Goal: Task Accomplishment & Management: Complete application form

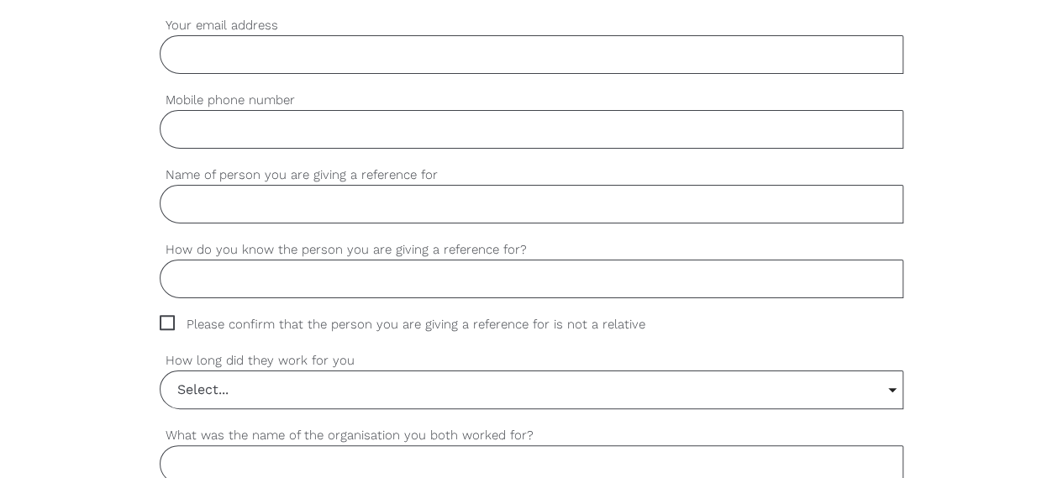
scroll to position [336, 0]
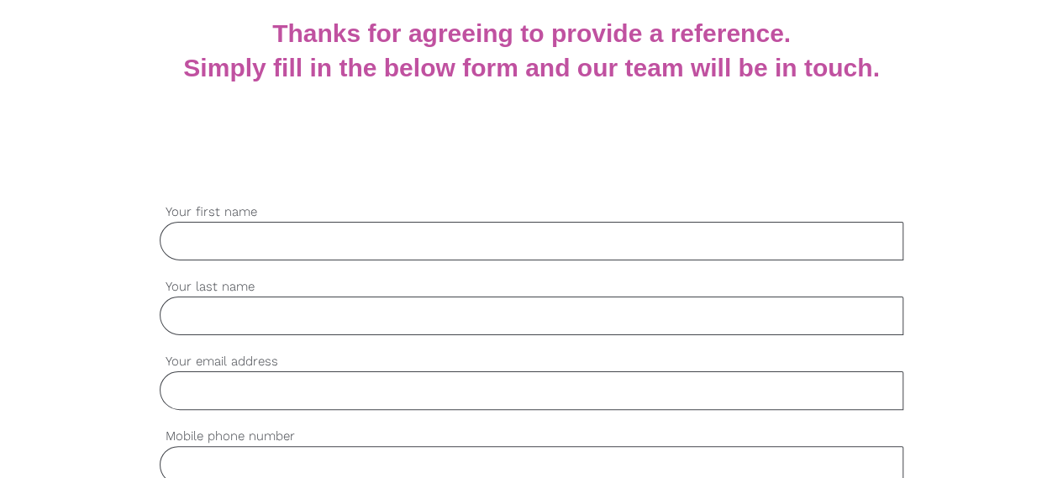
click at [355, 233] on input "Your first name" at bounding box center [532, 241] width 745 height 39
type input "[PERSON_NAME]"
type input "YIAILE"
type input "[EMAIL_ADDRESS][DOMAIN_NAME]"
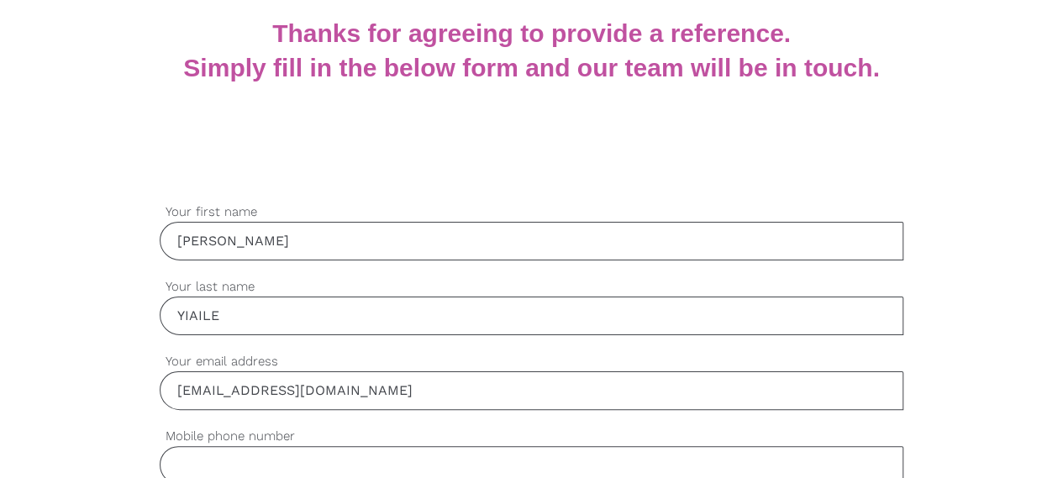
type input "0431123192"
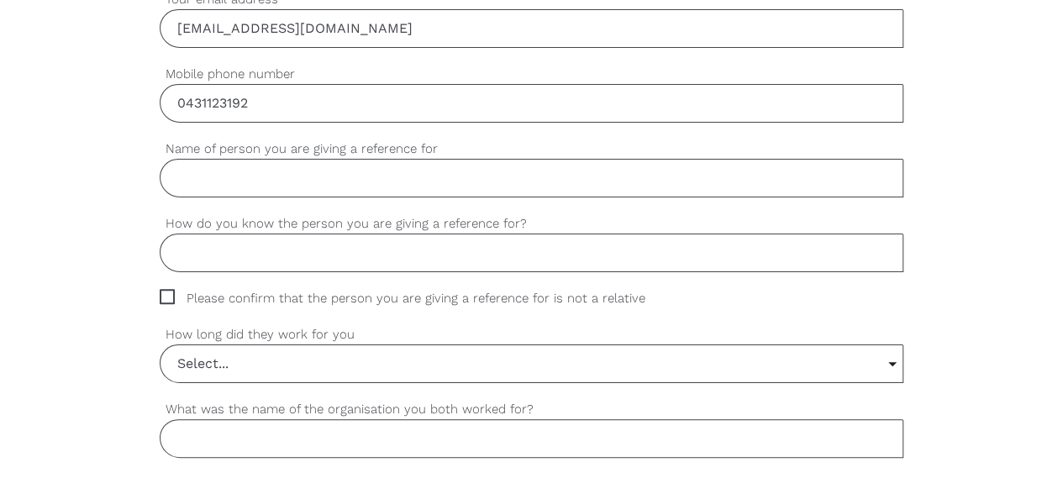
scroll to position [672, 0]
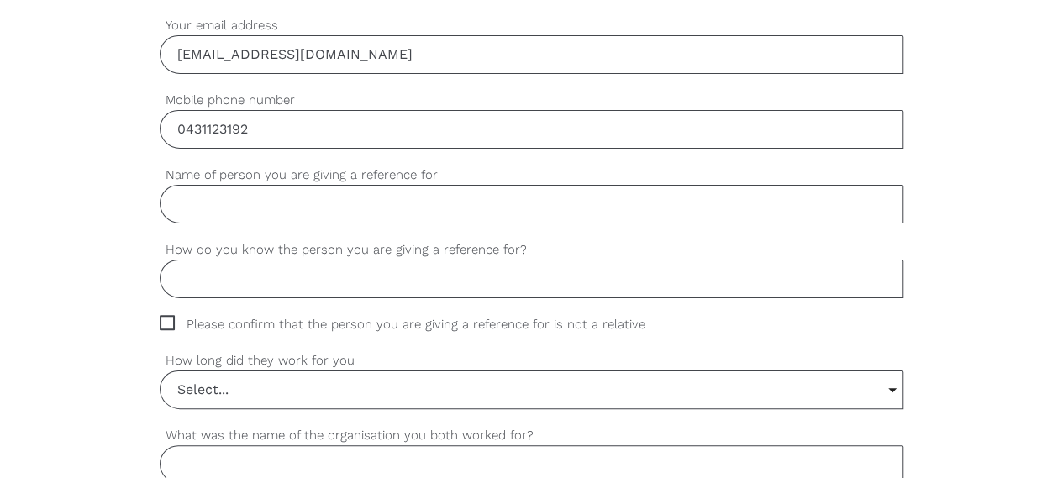
click at [484, 208] on input "Name of person you are giving a reference for" at bounding box center [532, 204] width 745 height 39
paste input "[PERSON_NAME]"
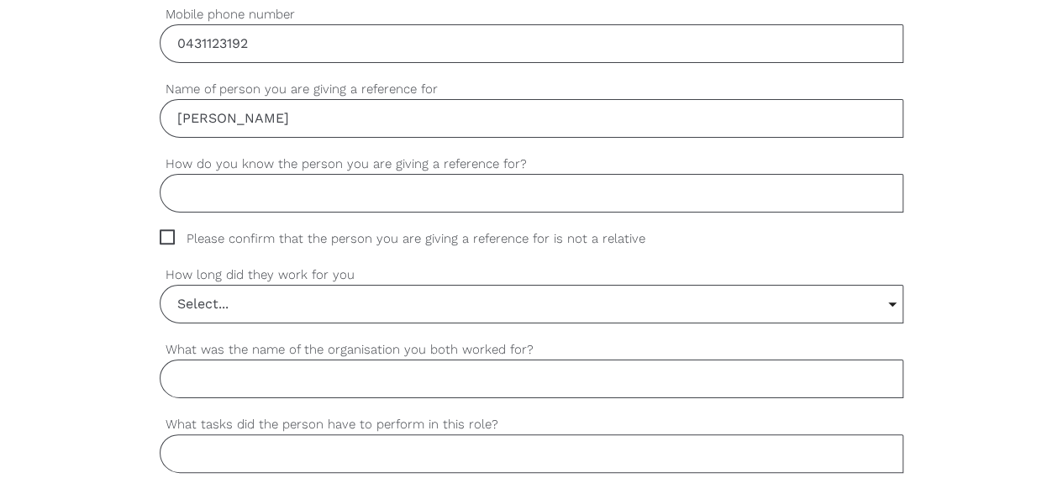
scroll to position [784, 0]
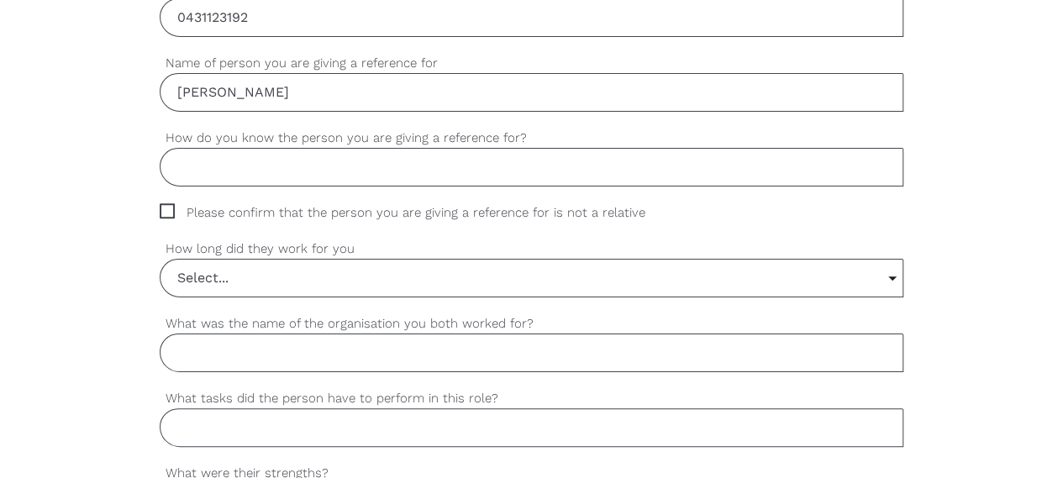
type input "[PERSON_NAME]"
click at [357, 161] on input "How do you know the person you are giving a reference for?" at bounding box center [532, 167] width 745 height 39
type input "HE WAS MY COLLEAGUE"
click at [166, 209] on span "Please confirm that the person you are giving a reference for is not a relative" at bounding box center [419, 212] width 518 height 19
click at [166, 209] on input "Please confirm that the person you are giving a reference for is not a relative" at bounding box center [165, 208] width 11 height 11
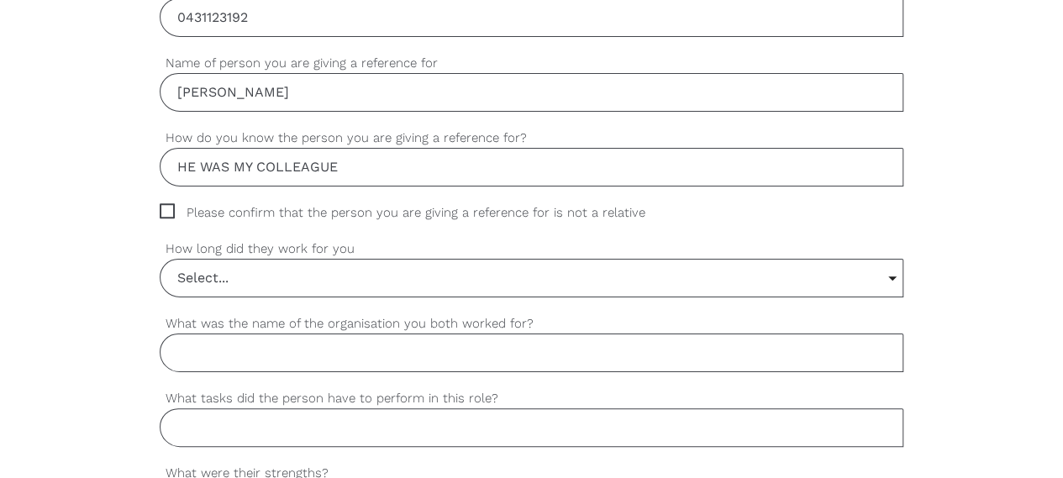
checkbox input "true"
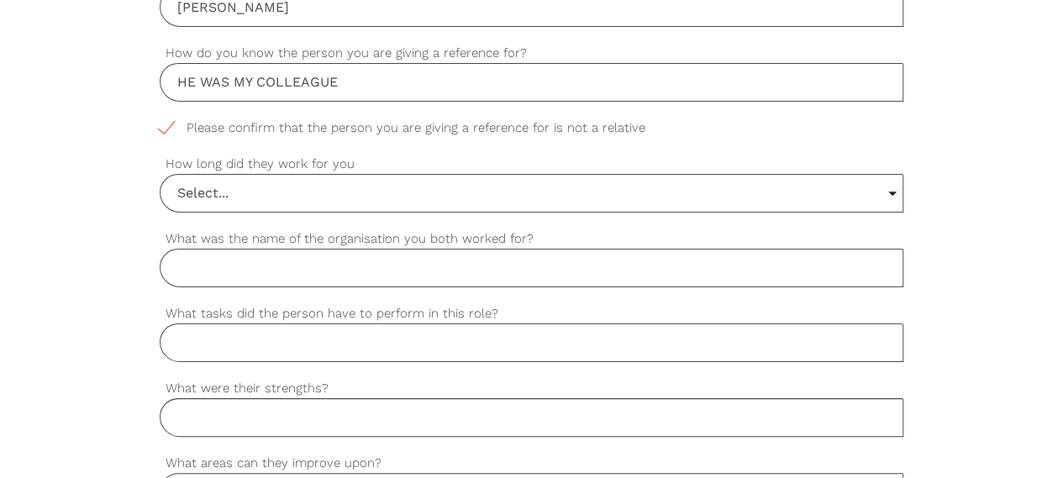
scroll to position [896, 0]
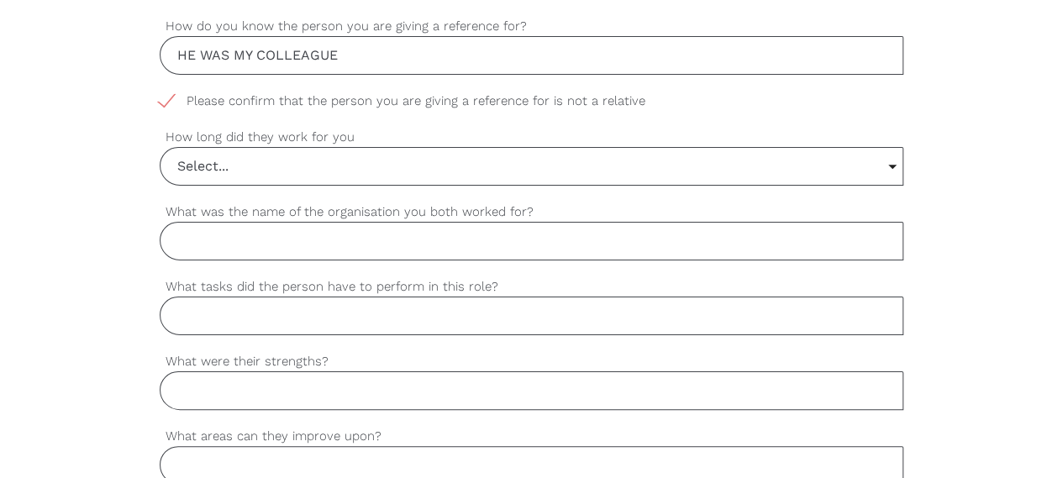
click at [895, 162] on input "Select..." at bounding box center [532, 166] width 743 height 37
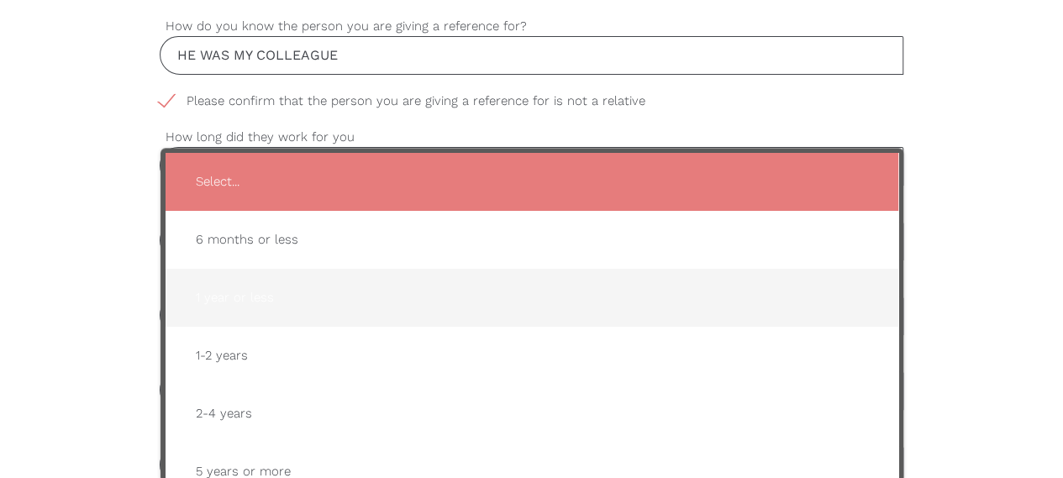
click at [791, 298] on span "1 year or less" at bounding box center [531, 297] width 699 height 41
type input "1 year or less"
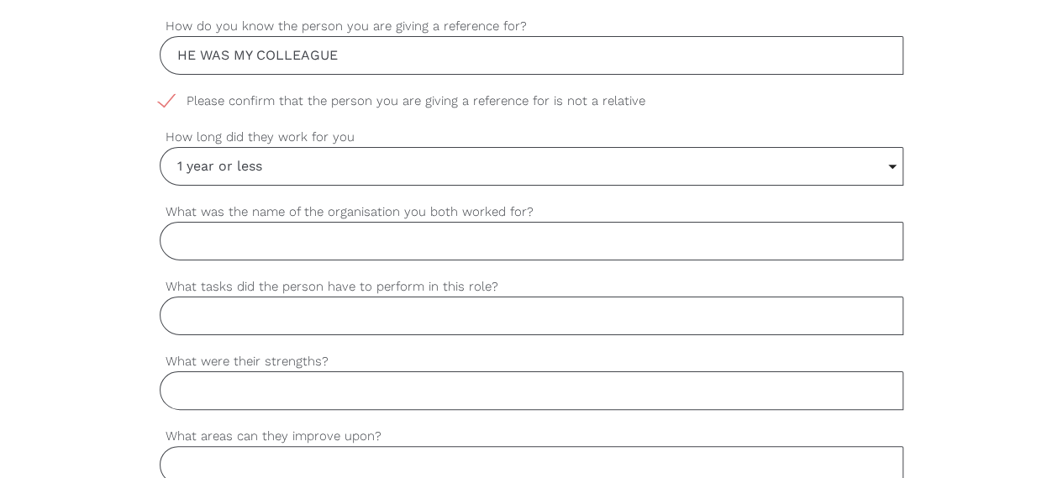
click at [412, 243] on input "What was the name of the organisation you both worked for?" at bounding box center [532, 241] width 745 height 39
type input "n"
type input "Nurse for you"
click at [373, 312] on input "What tasks did the person have to perform in this role?" at bounding box center [532, 316] width 745 height 39
type input "Disability Support worker"
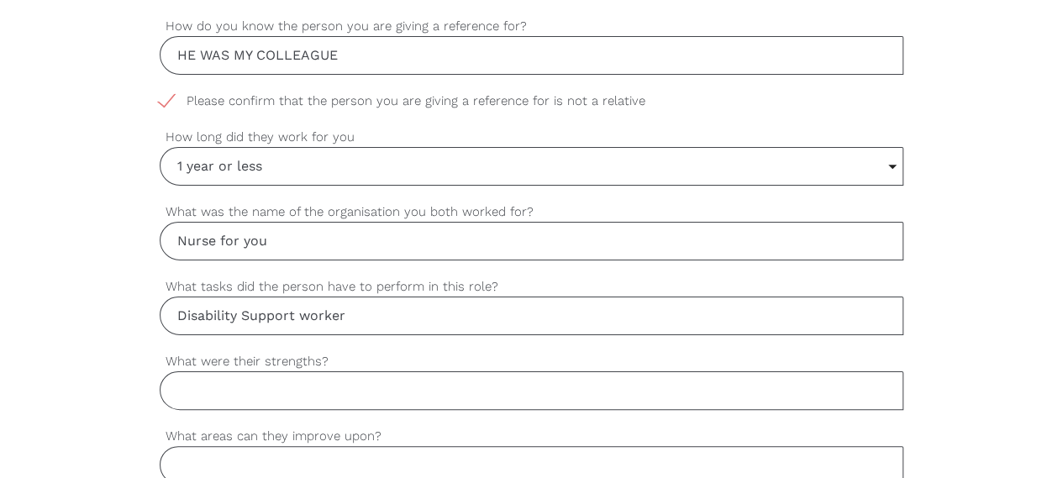
click at [318, 389] on input "What were their strengths?" at bounding box center [532, 390] width 745 height 39
type input "VERY DILIGENT AND CONSENTIOUS"
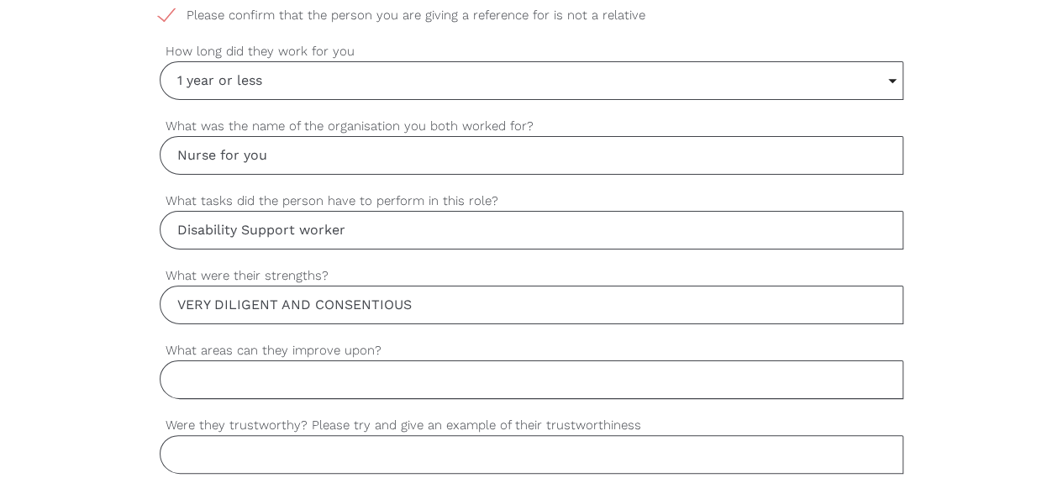
scroll to position [1009, 0]
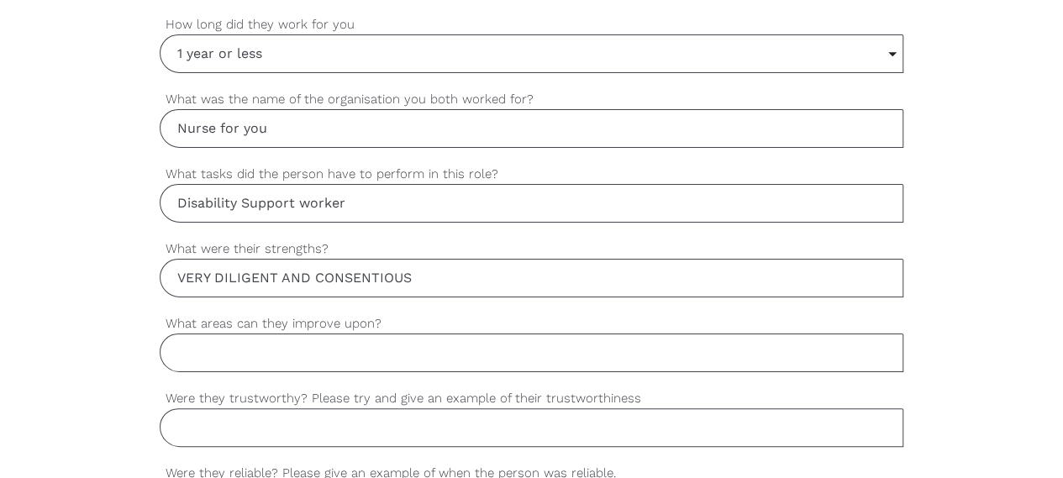
click at [324, 351] on input "What areas can they improve upon?" at bounding box center [532, 353] width 745 height 39
type input "MEDICACTION USE"
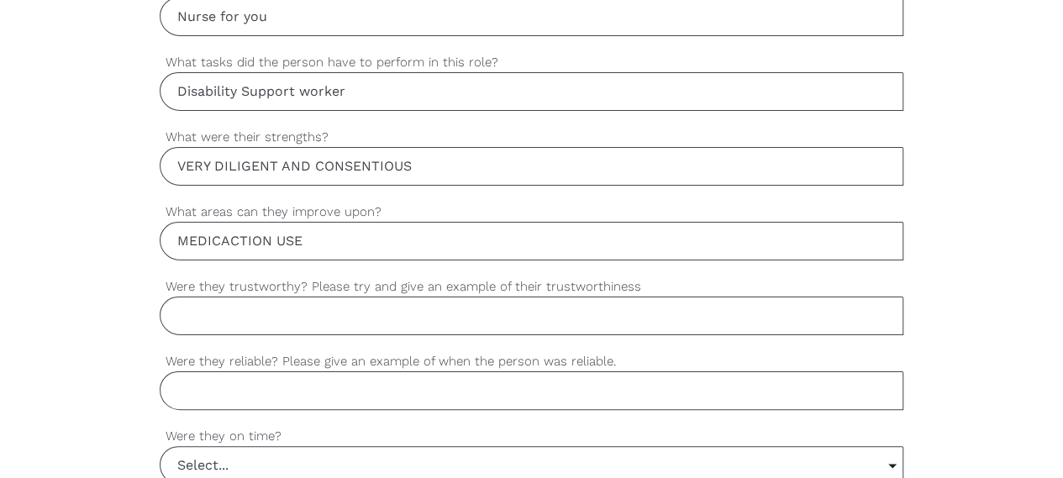
scroll to position [1232, 0]
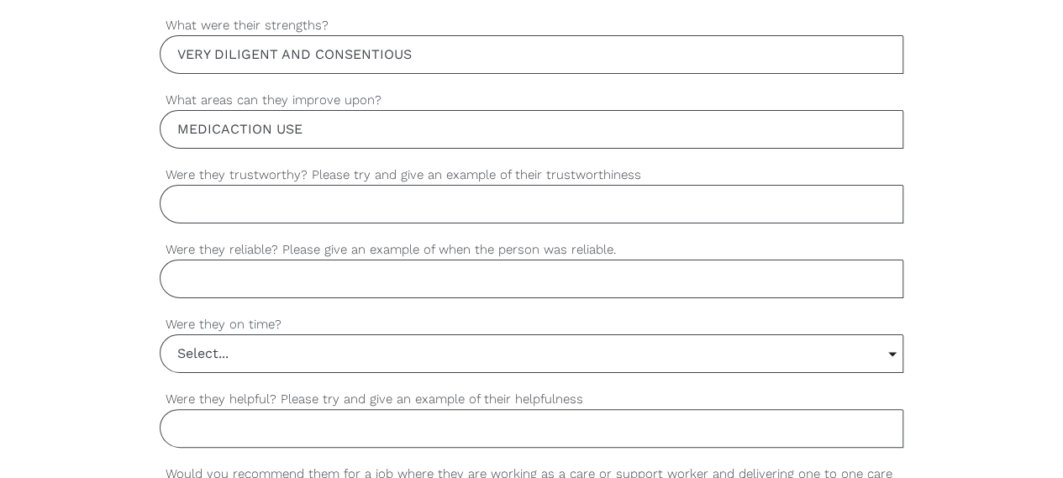
click at [360, 194] on input "Were they trustworthy? Please try and give an example of their trustworthiness" at bounding box center [532, 204] width 745 height 39
type input "YES"
click at [319, 282] on input "Were they reliable? Please give an example of when the person was reliable." at bounding box center [532, 279] width 745 height 39
type input "yes"
click at [295, 347] on input "Select..." at bounding box center [532, 353] width 743 height 37
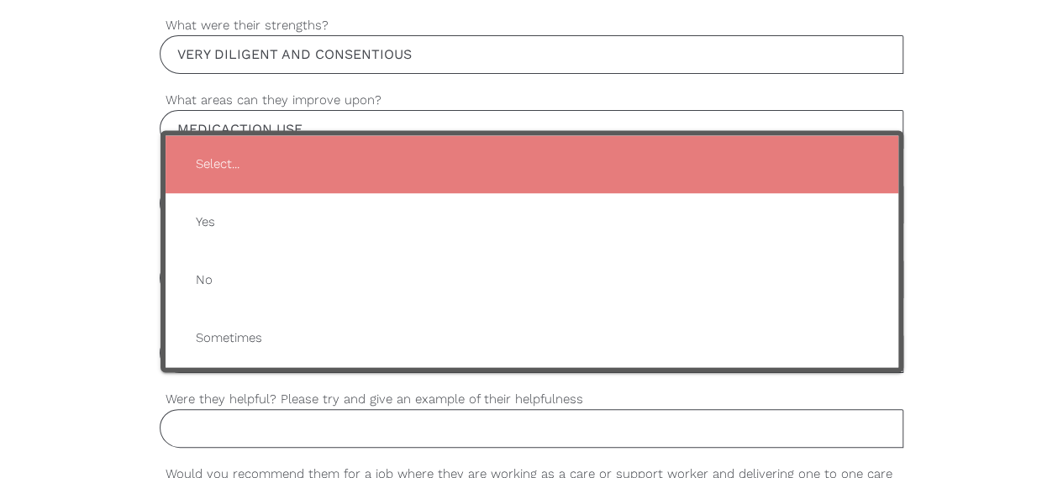
click at [972, 317] on div "settings [PERSON_NAME] Your first name settings YIAILE Your last name settings …" at bounding box center [531, 62] width 1063 height 1578
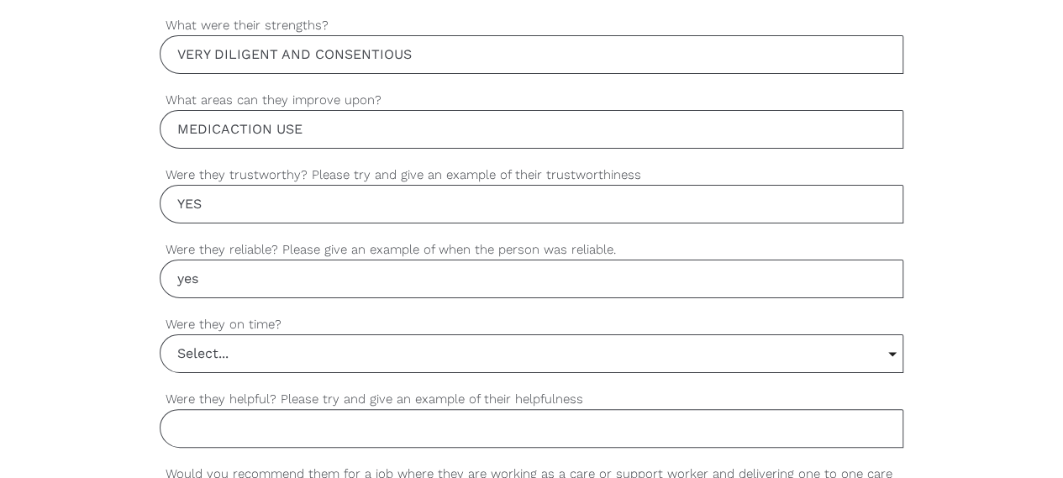
click at [307, 359] on input "Select..." at bounding box center [532, 353] width 743 height 37
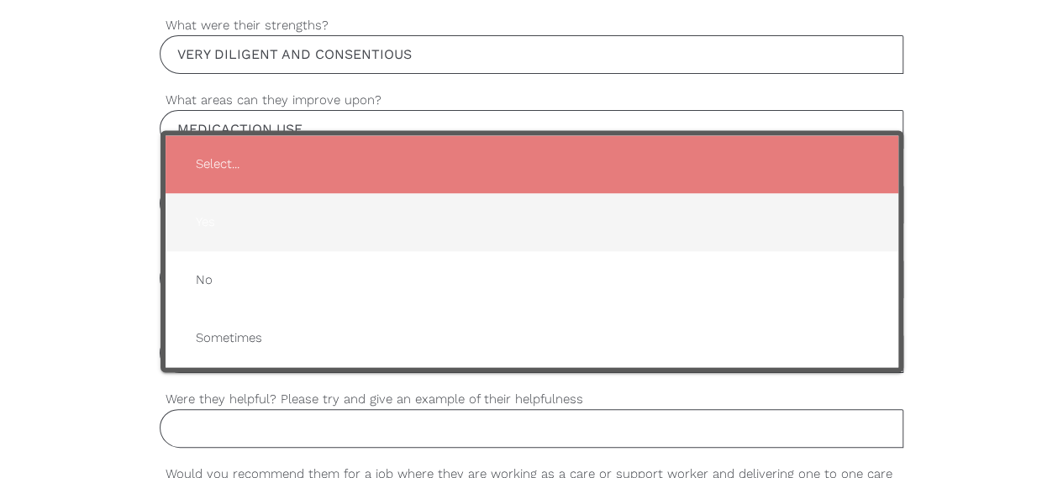
click at [293, 220] on span "Yes" at bounding box center [531, 222] width 699 height 41
type input "Yes"
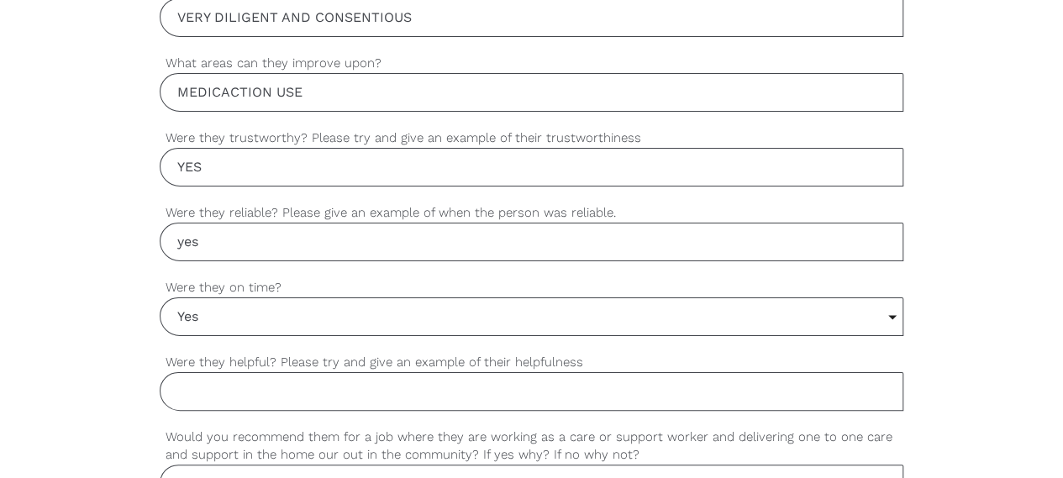
scroll to position [1345, 0]
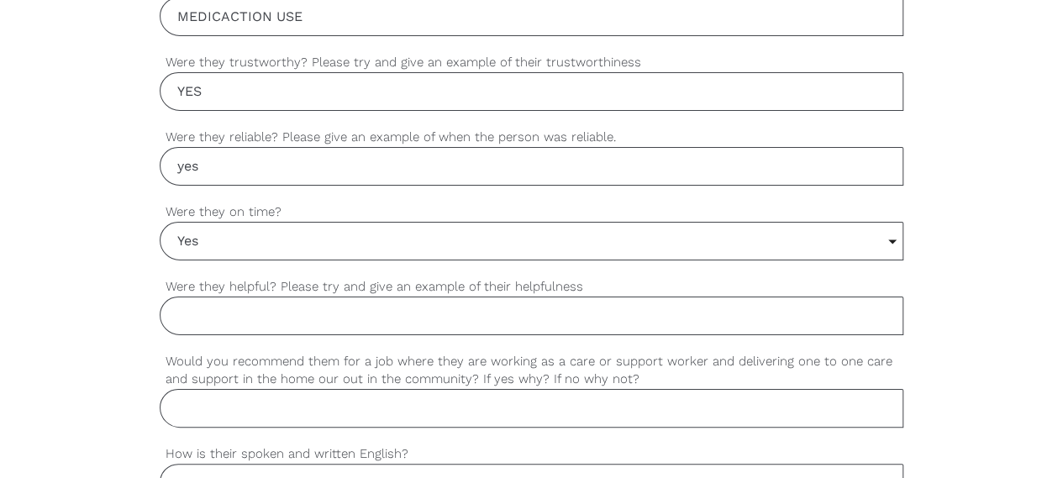
click at [321, 319] on input "Were they helpful? Please try and give an example of their helpfulness" at bounding box center [532, 316] width 745 height 39
type input "compassionate"
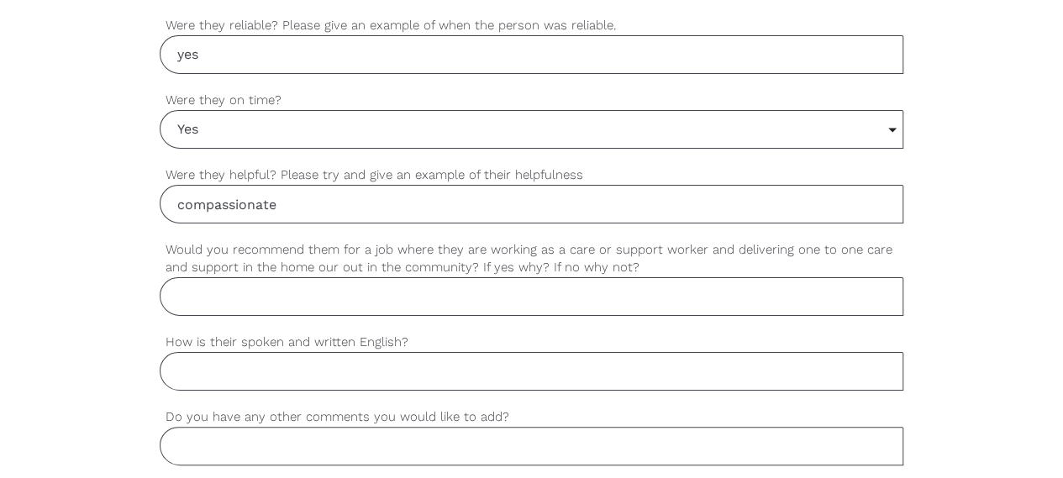
click at [353, 292] on input "Would you recommend them for a job where they are working as a care or support …" at bounding box center [532, 296] width 745 height 39
type input "YES BECAUSE DILIGENT"
click at [323, 356] on input "How is their spoken and written English?" at bounding box center [532, 371] width 745 height 39
click at [218, 361] on input "COMPITENT" at bounding box center [532, 371] width 745 height 39
type input "COMPITENT"
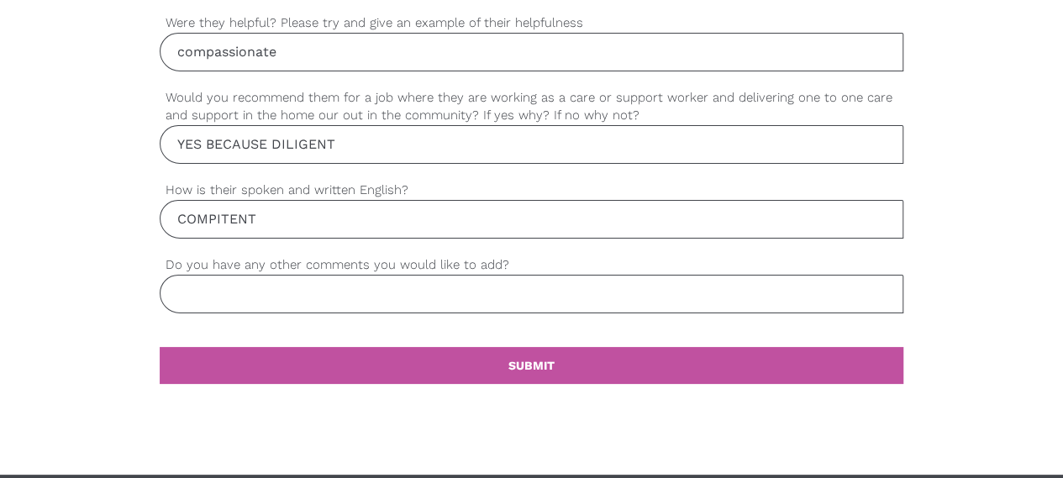
scroll to position [1609, 0]
click at [569, 290] on input "Do you have any other comments you would like to add?" at bounding box center [532, 294] width 745 height 39
type input "NOPE"
click at [582, 356] on link "settings SUBMIT" at bounding box center [532, 365] width 745 height 37
